Goal: Transaction & Acquisition: Purchase product/service

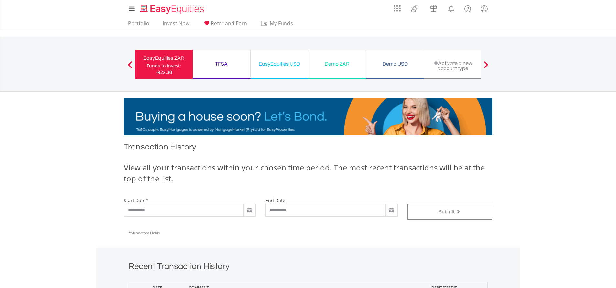
click at [278, 66] on div "EasyEquities USD" at bounding box center [279, 63] width 50 height 9
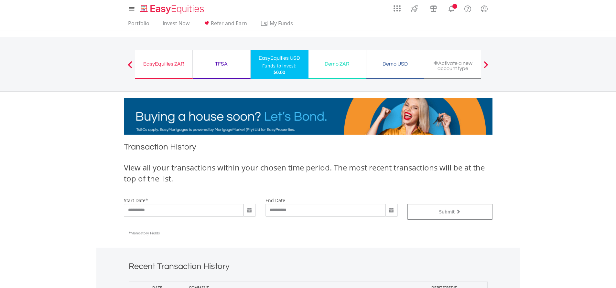
click at [225, 67] on div "TFSA" at bounding box center [222, 63] width 50 height 9
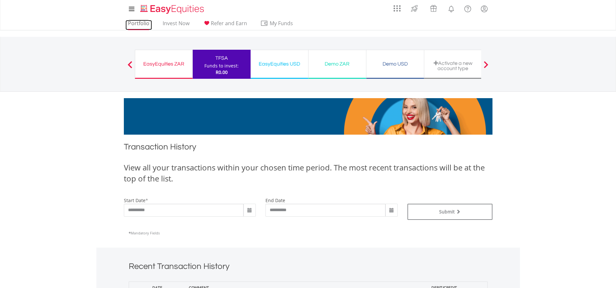
click at [142, 25] on link "Portfolio" at bounding box center [138, 25] width 27 height 10
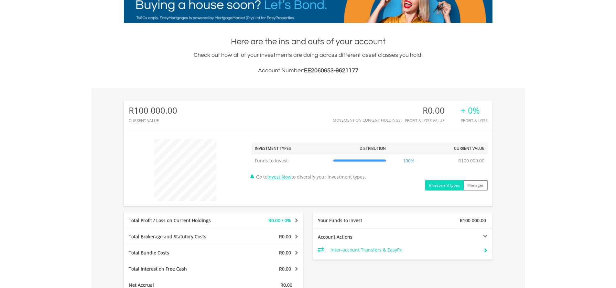
scroll to position [108, 0]
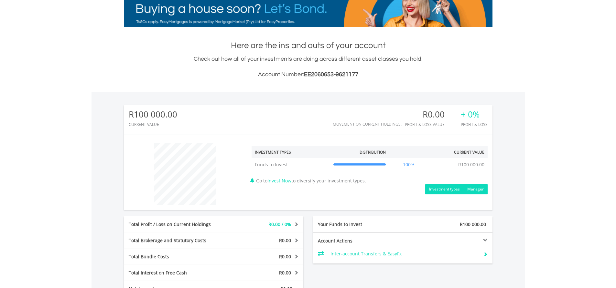
click at [471, 188] on button "Manager" at bounding box center [475, 189] width 24 height 10
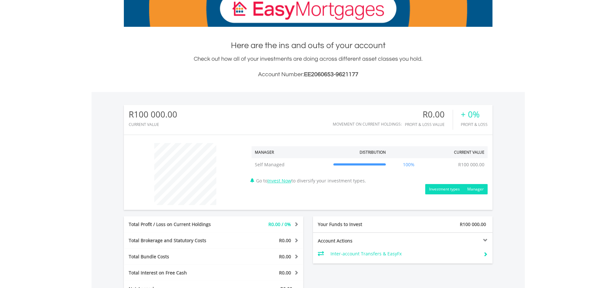
click at [447, 189] on button "Investment types" at bounding box center [444, 189] width 38 height 10
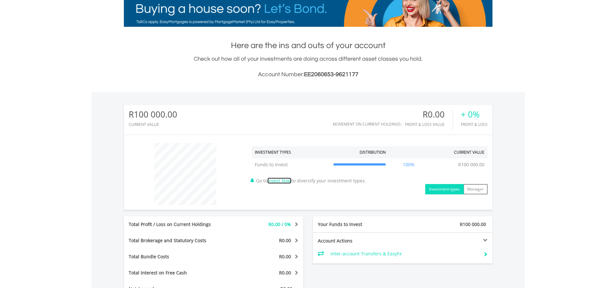
click at [291, 182] on link "Invest Now" at bounding box center [279, 181] width 24 height 6
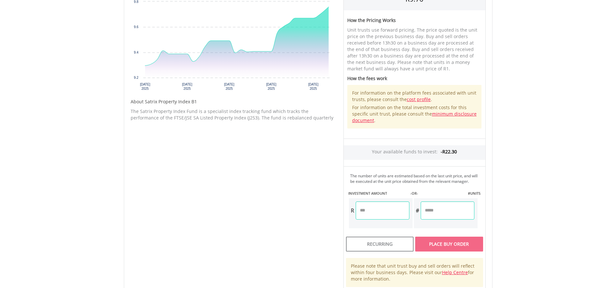
scroll to position [364, 0]
